Goal: Obtain resource: Download file/media

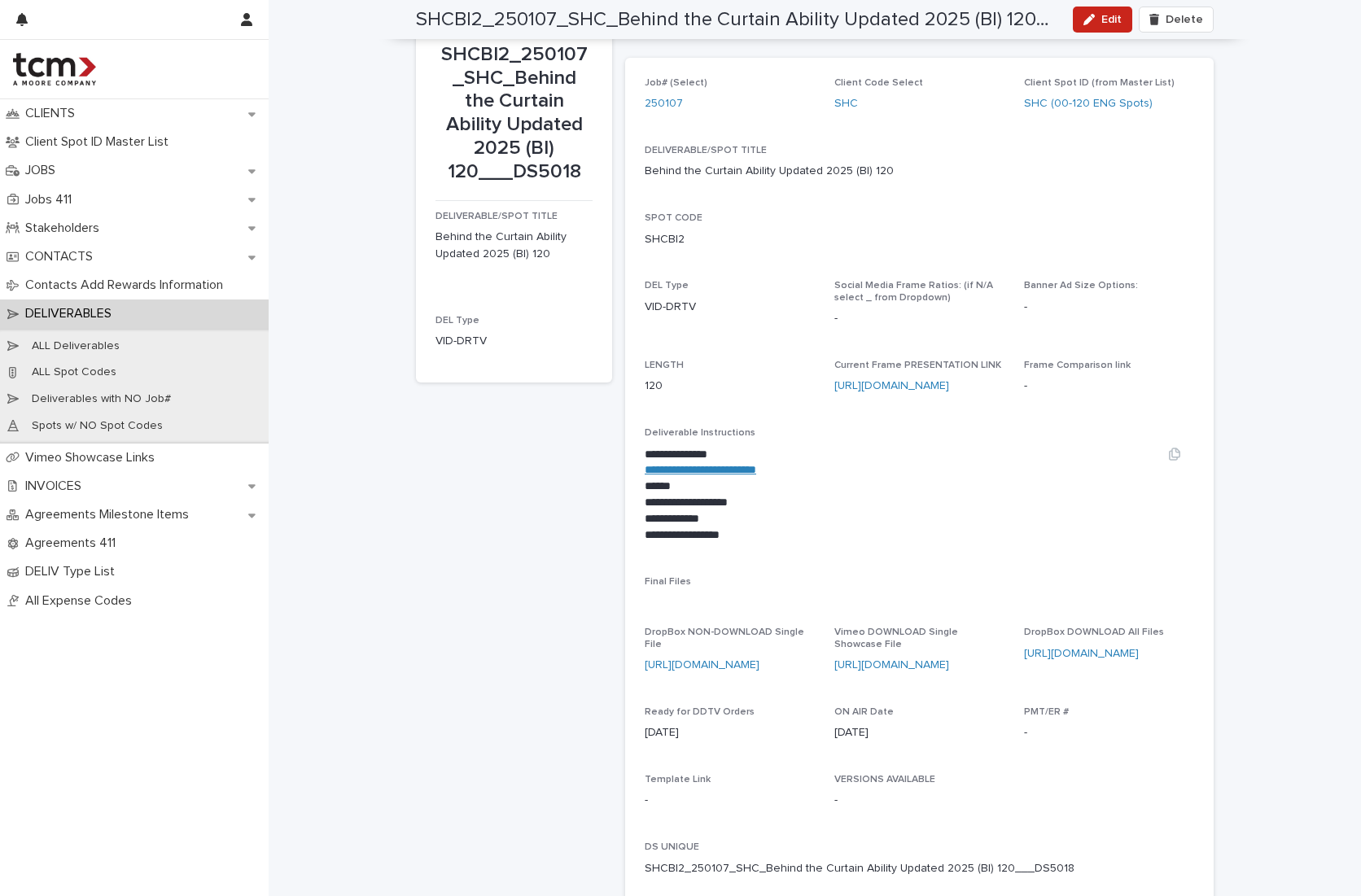
scroll to position [36, 0]
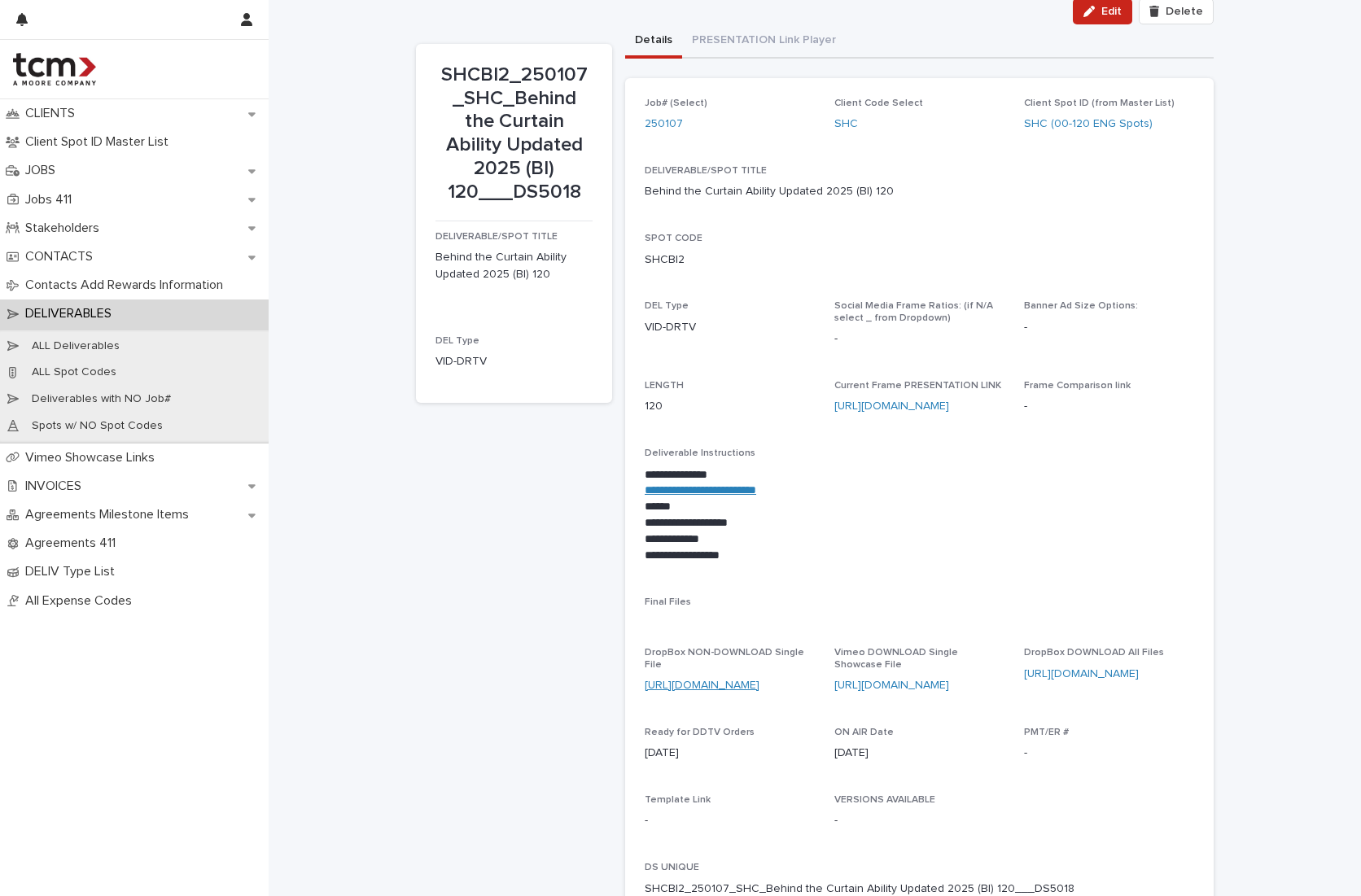
click at [722, 554] on link "[URL][DOMAIN_NAME]" at bounding box center [702, 685] width 115 height 11
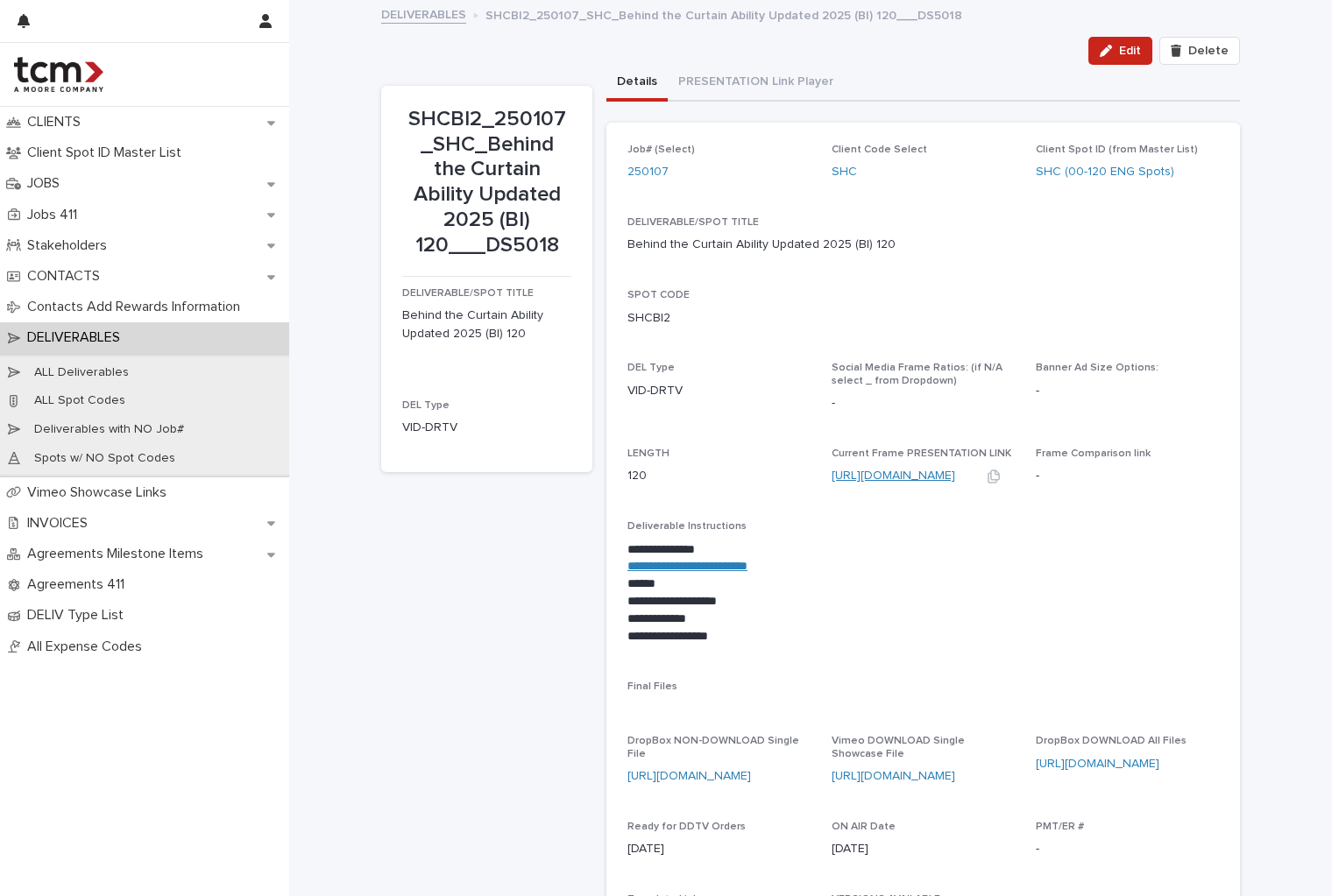
click at [861, 474] on link "[URL][DOMAIN_NAME]" at bounding box center [894, 475] width 123 height 12
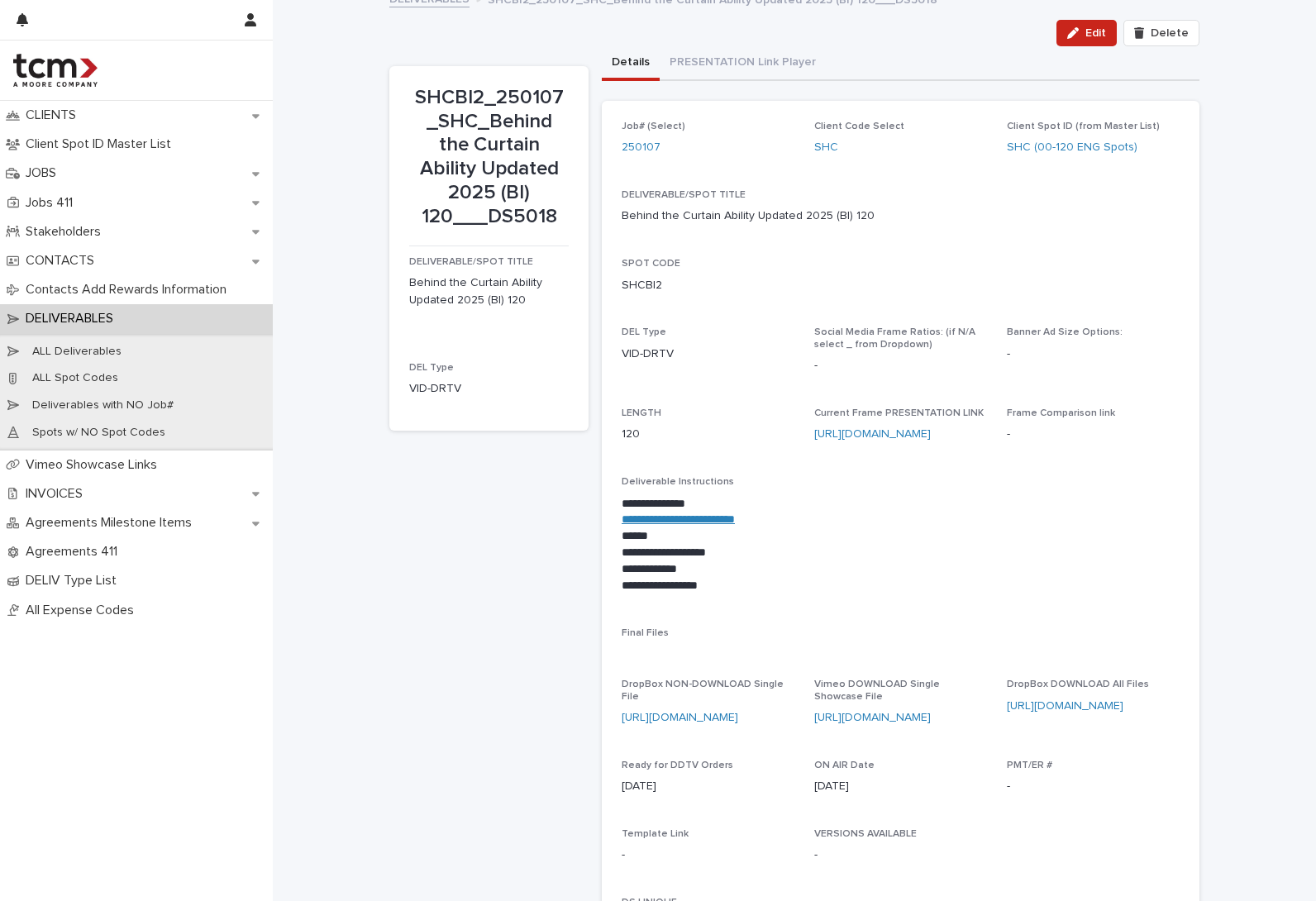
scroll to position [25, 0]
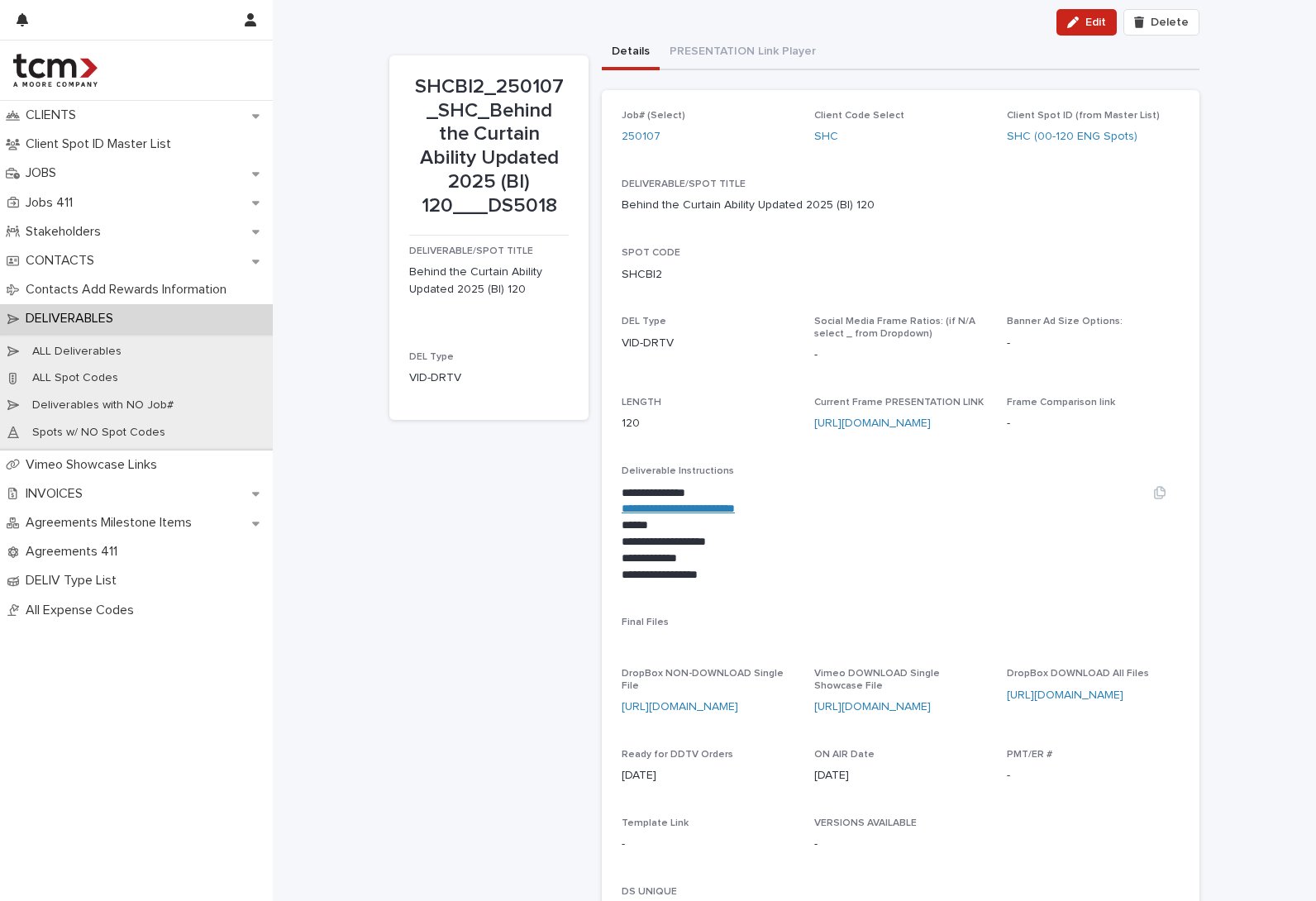
click at [734, 505] on link "**********" at bounding box center [678, 507] width 113 height 11
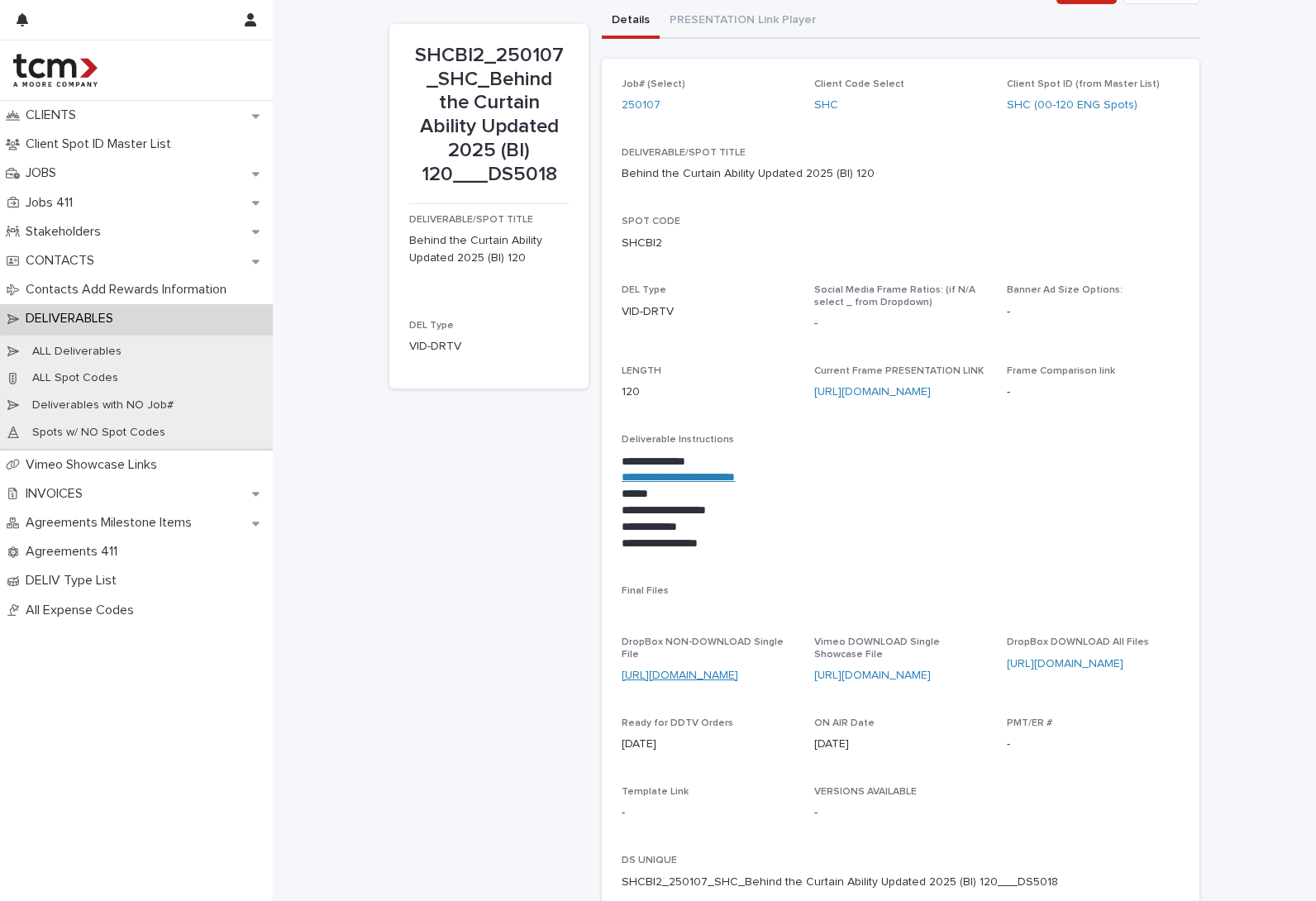
click at [701, 669] on link "[URL][DOMAIN_NAME]" at bounding box center [680, 674] width 116 height 11
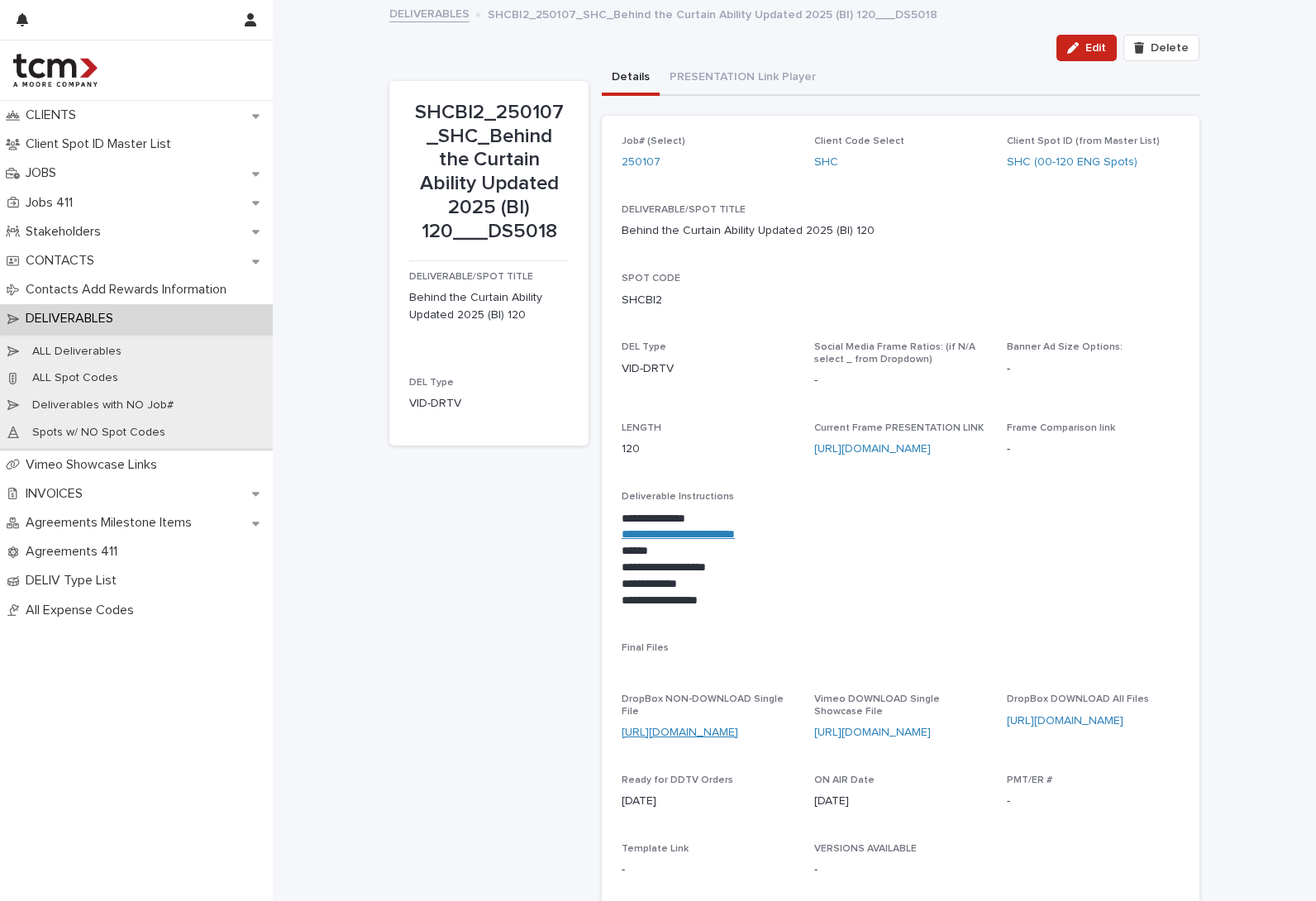
click at [714, 726] on link "[URL][DOMAIN_NAME]" at bounding box center [680, 732] width 116 height 11
click at [884, 731] on link "[URL][DOMAIN_NAME]" at bounding box center [873, 732] width 116 height 11
click at [681, 726] on link "[URL][DOMAIN_NAME]" at bounding box center [680, 732] width 116 height 11
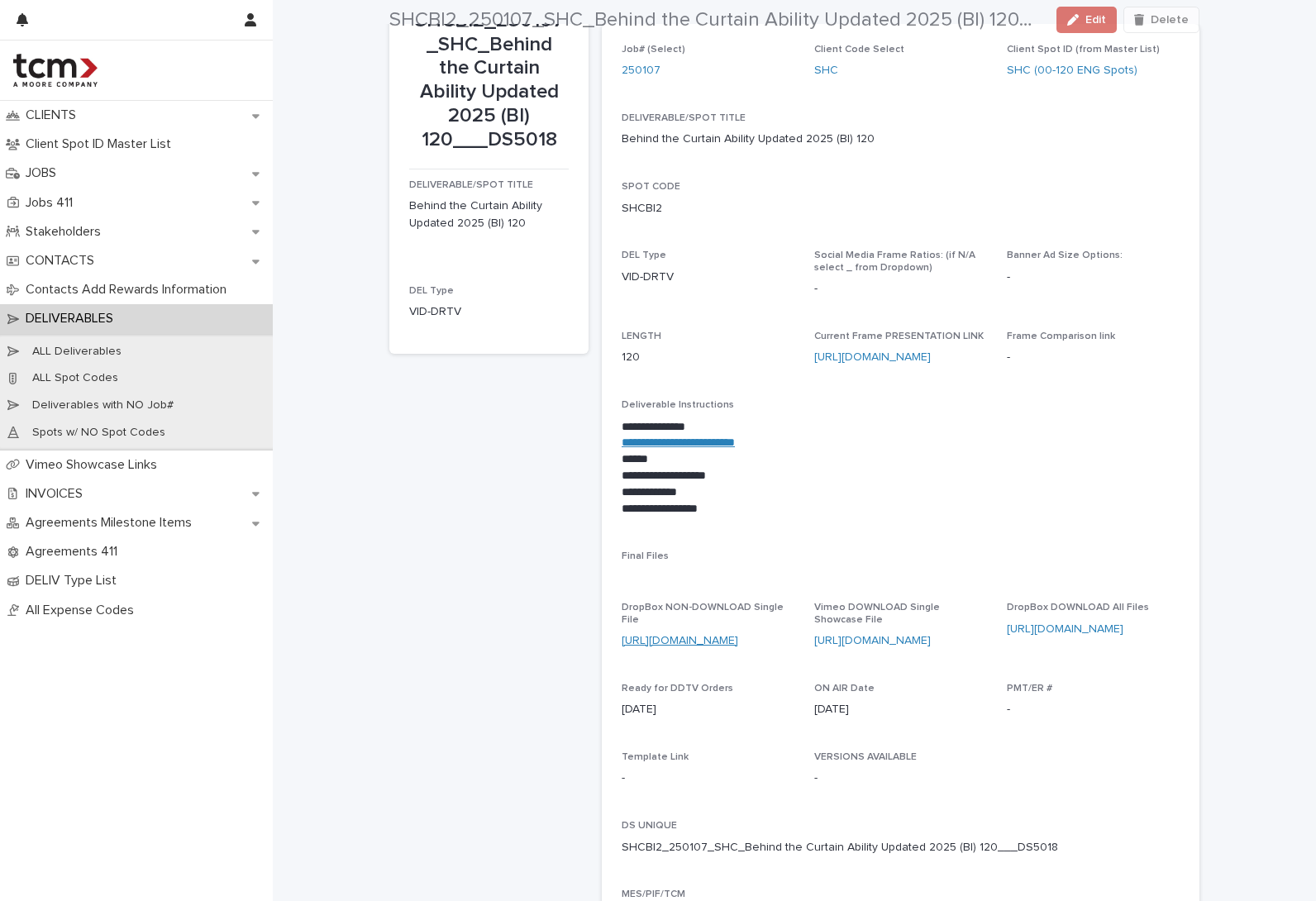
scroll to position [97, 0]
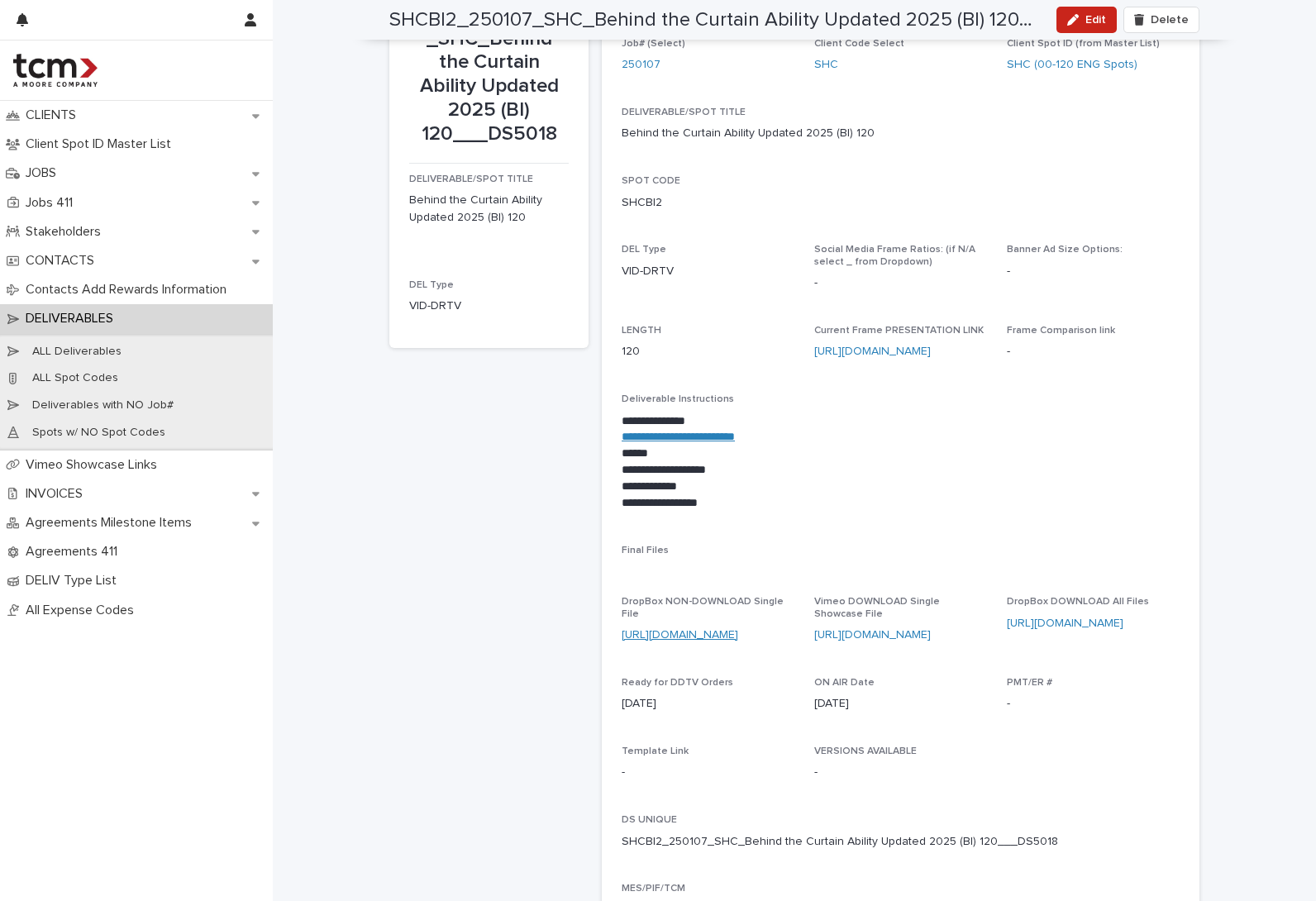
click at [734, 629] on link "[URL][DOMAIN_NAME]" at bounding box center [680, 634] width 116 height 11
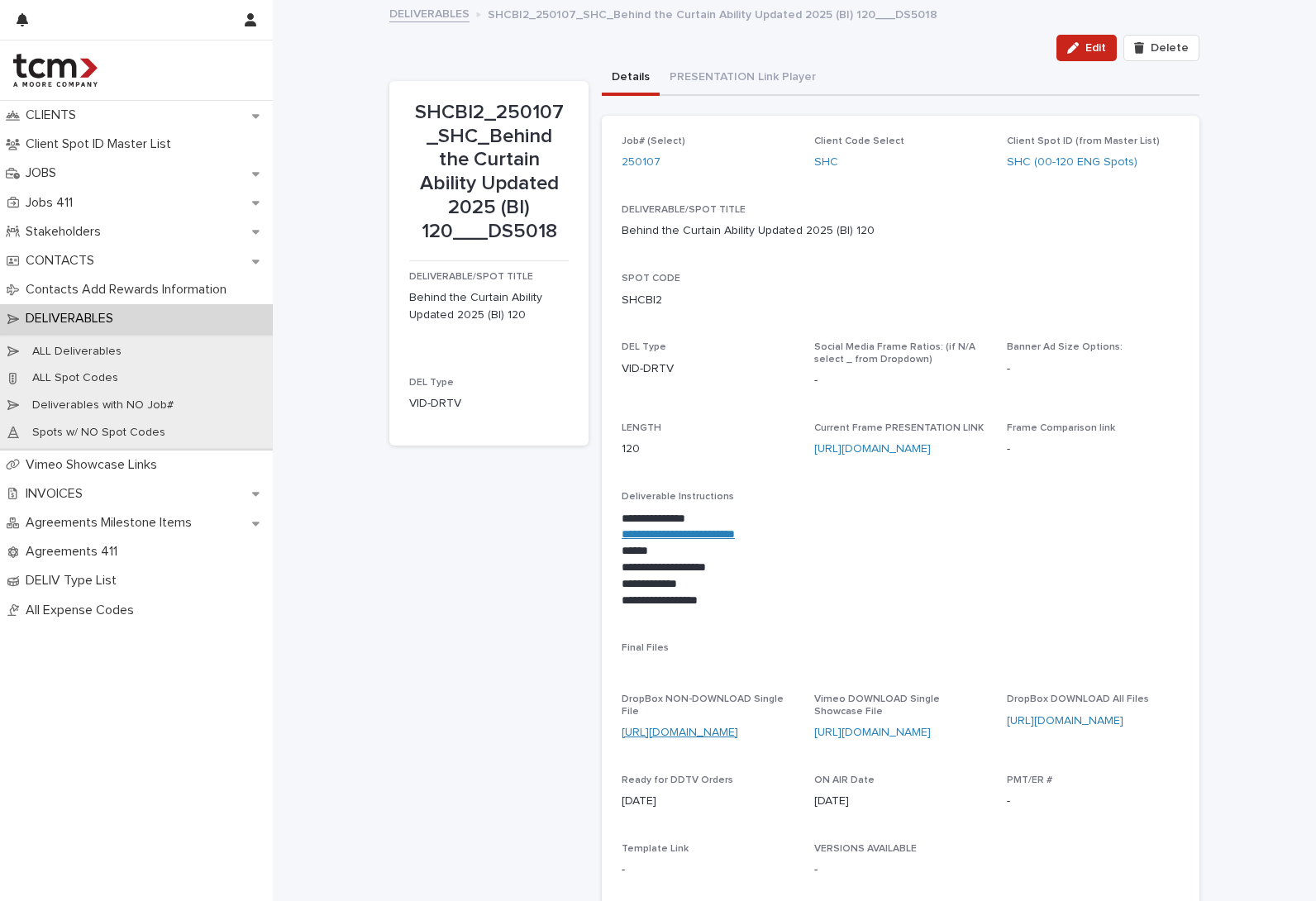
click at [680, 726] on link "[URL][DOMAIN_NAME]" at bounding box center [680, 732] width 116 height 11
click at [891, 732] on link "[URL][DOMAIN_NAME]" at bounding box center [873, 732] width 116 height 11
click at [1050, 723] on link "[URL][DOMAIN_NAME]" at bounding box center [1065, 720] width 116 height 11
click at [877, 734] on link "[URL][DOMAIN_NAME]" at bounding box center [873, 732] width 116 height 11
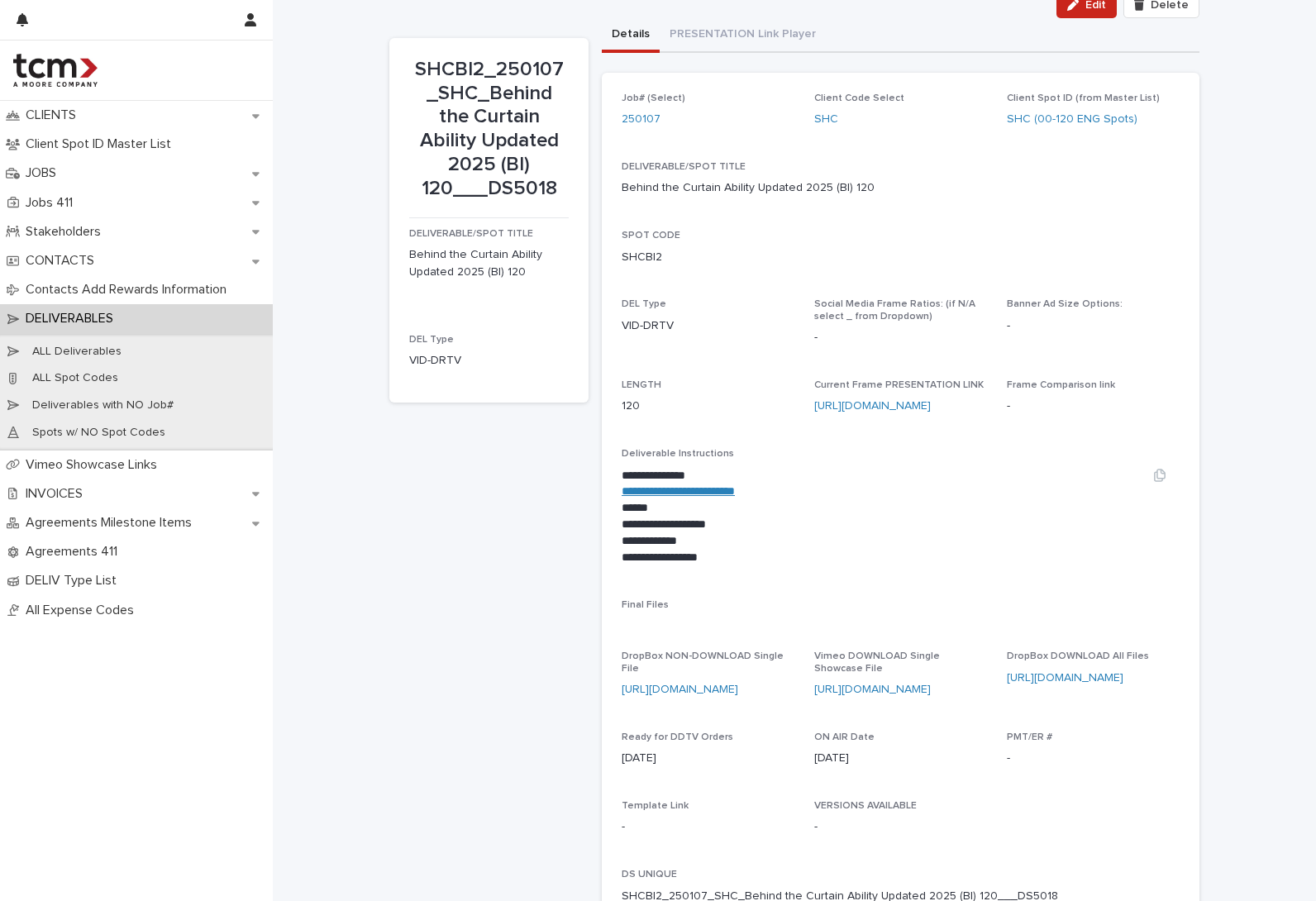
scroll to position [66, 0]
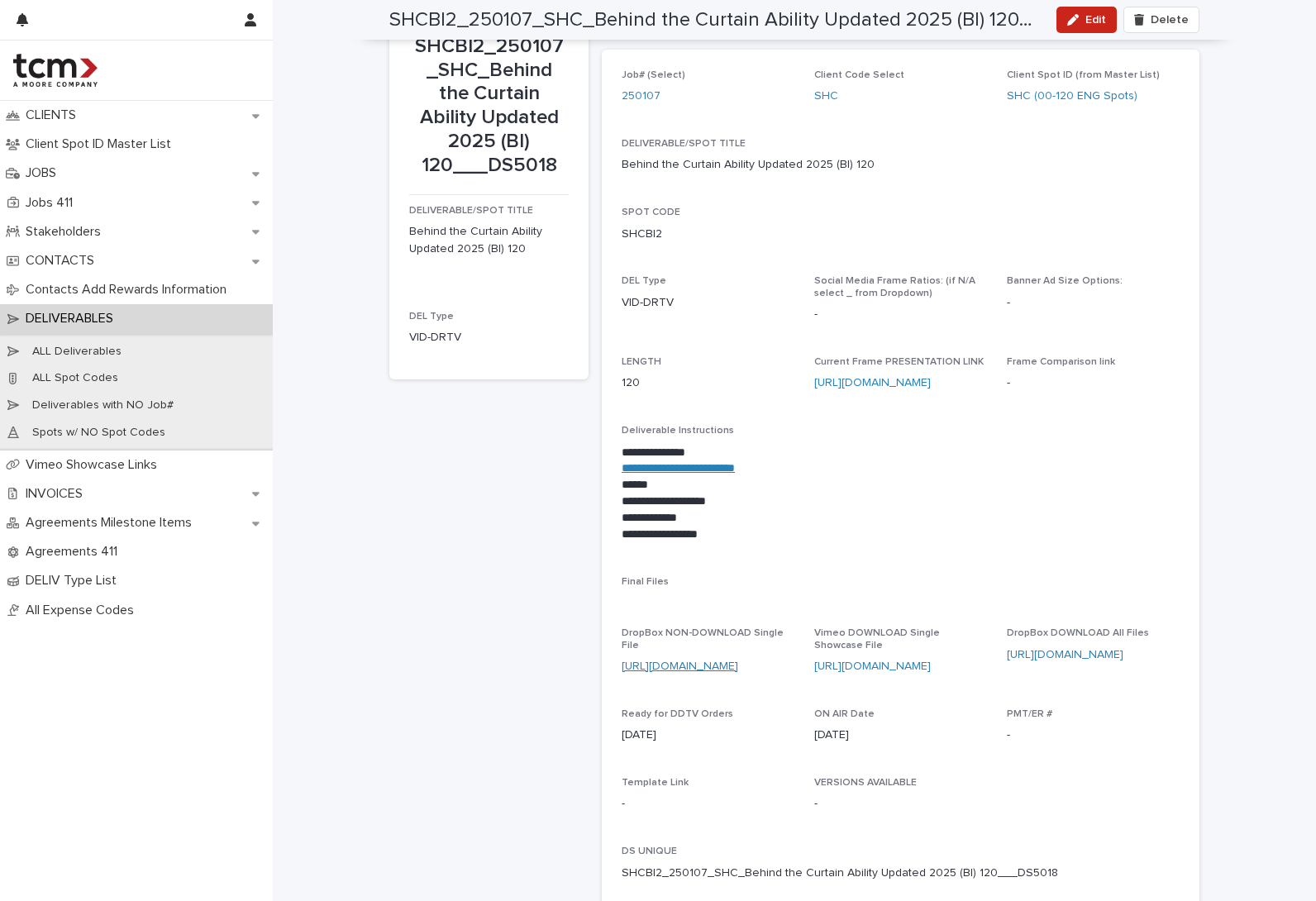
click at [695, 660] on link "[URL][DOMAIN_NAME]" at bounding box center [680, 666] width 116 height 11
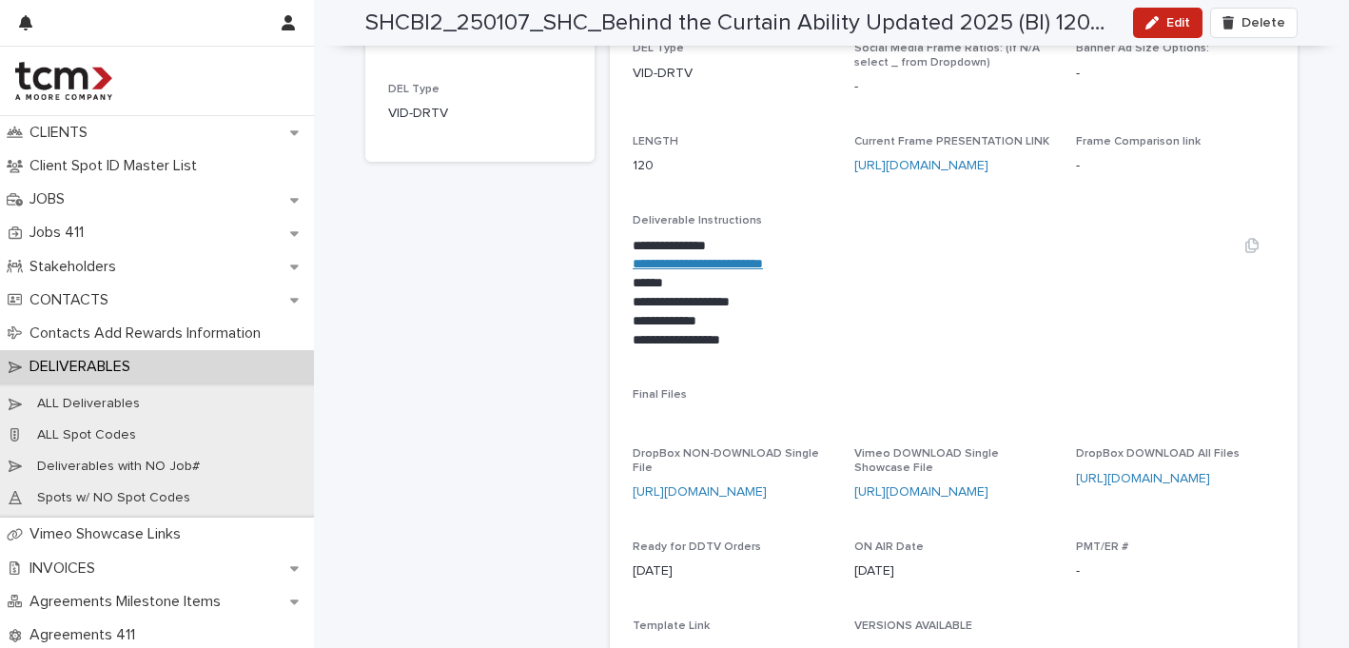
scroll to position [349, 0]
click at [738, 487] on link "[URL][DOMAIN_NAME]" at bounding box center [699, 493] width 134 height 13
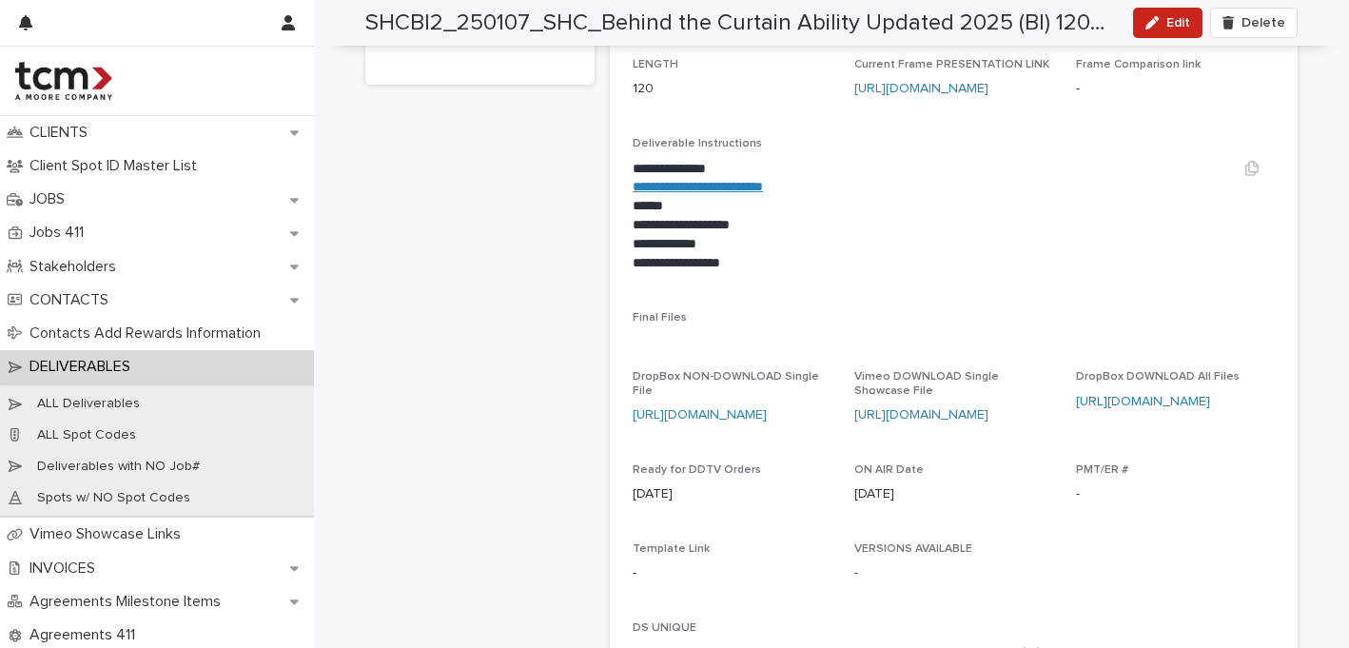
scroll to position [457, 0]
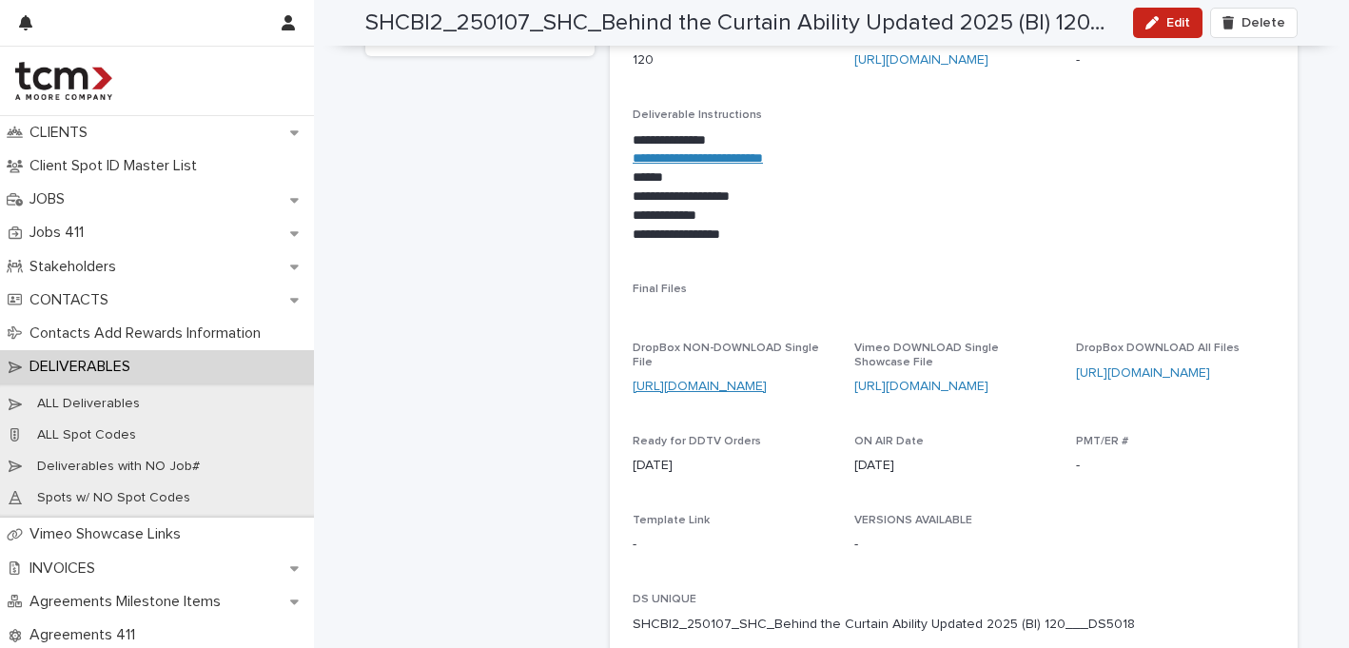
click at [708, 379] on link "[URL][DOMAIN_NAME]" at bounding box center [699, 385] width 134 height 13
